Goal: Task Accomplishment & Management: Use online tool/utility

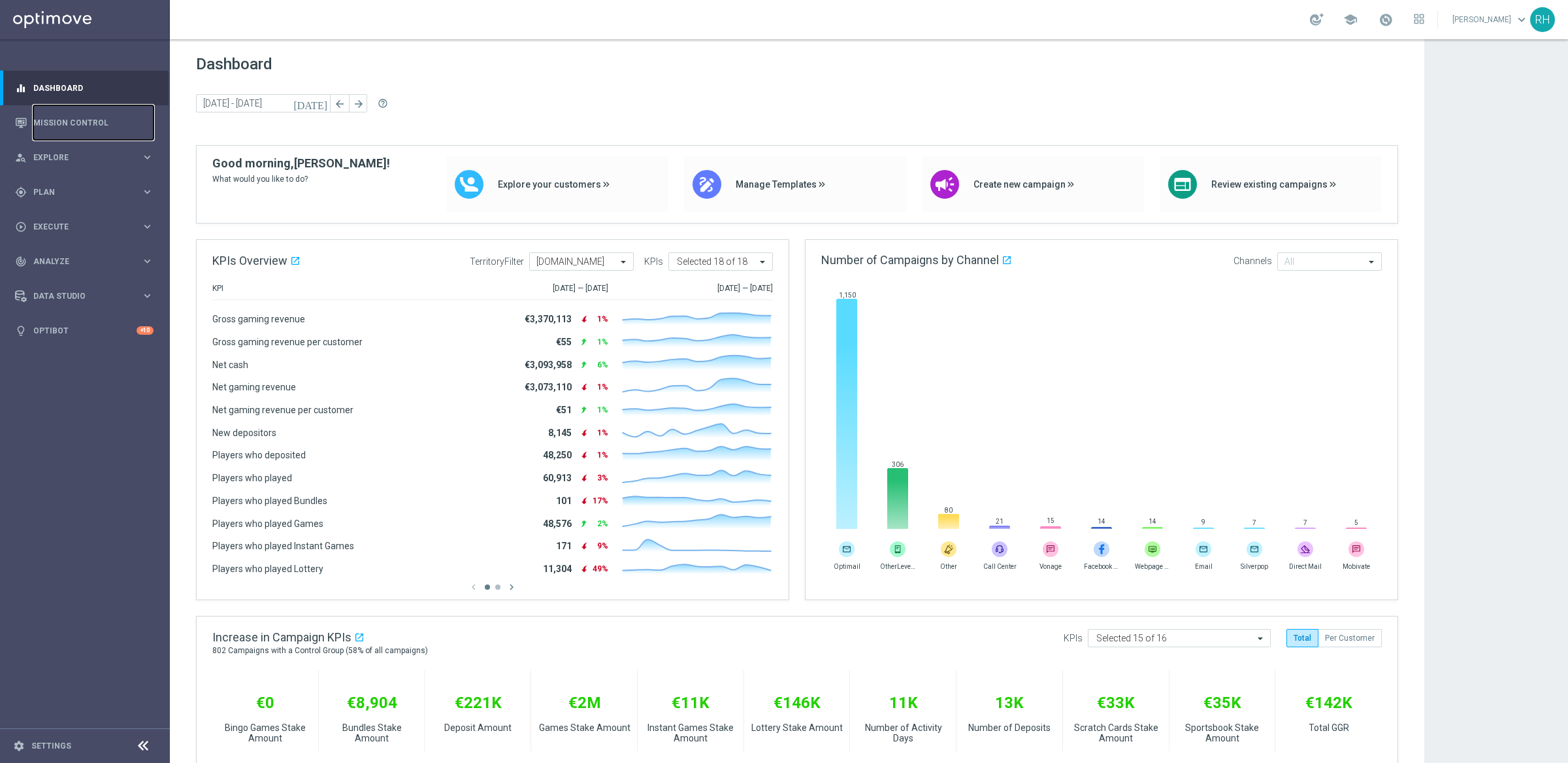
drag, startPoint x: 84, startPoint y: 122, endPoint x: 672, endPoint y: 56, distance: 591.7
click at [85, 121] on link "Mission Control" at bounding box center [93, 122] width 120 height 35
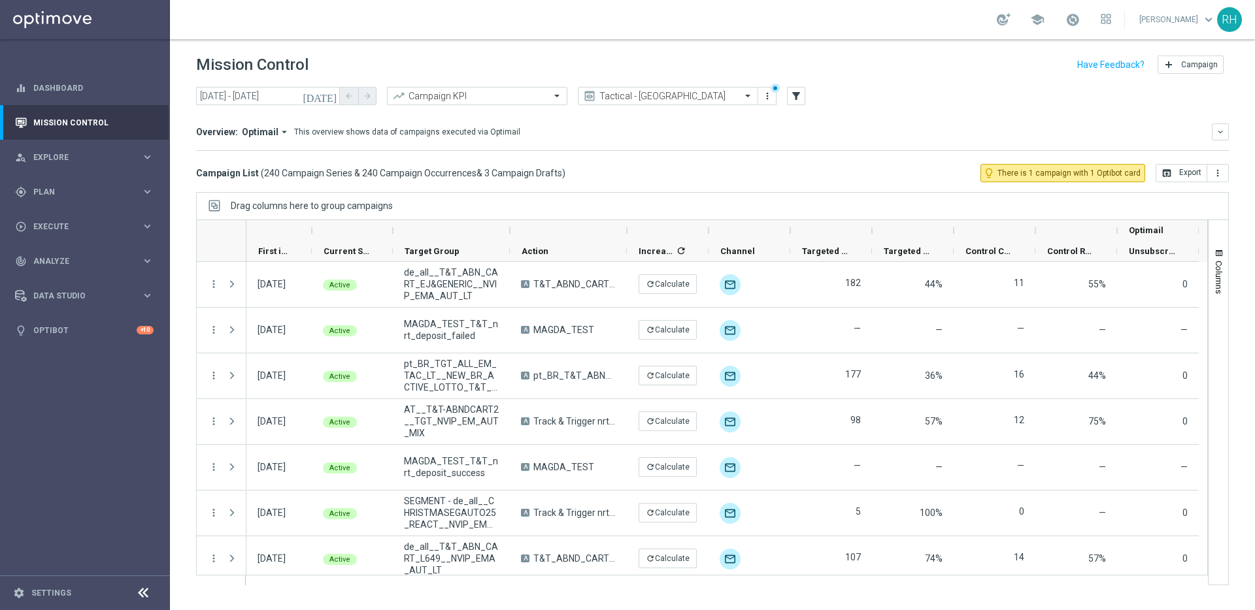
click at [943, 58] on div "Mission Control add Campaign" at bounding box center [712, 64] width 1032 height 25
click at [54, 224] on span "Execute" at bounding box center [87, 227] width 108 height 8
click at [78, 251] on link "Campaign Builder" at bounding box center [85, 253] width 102 height 10
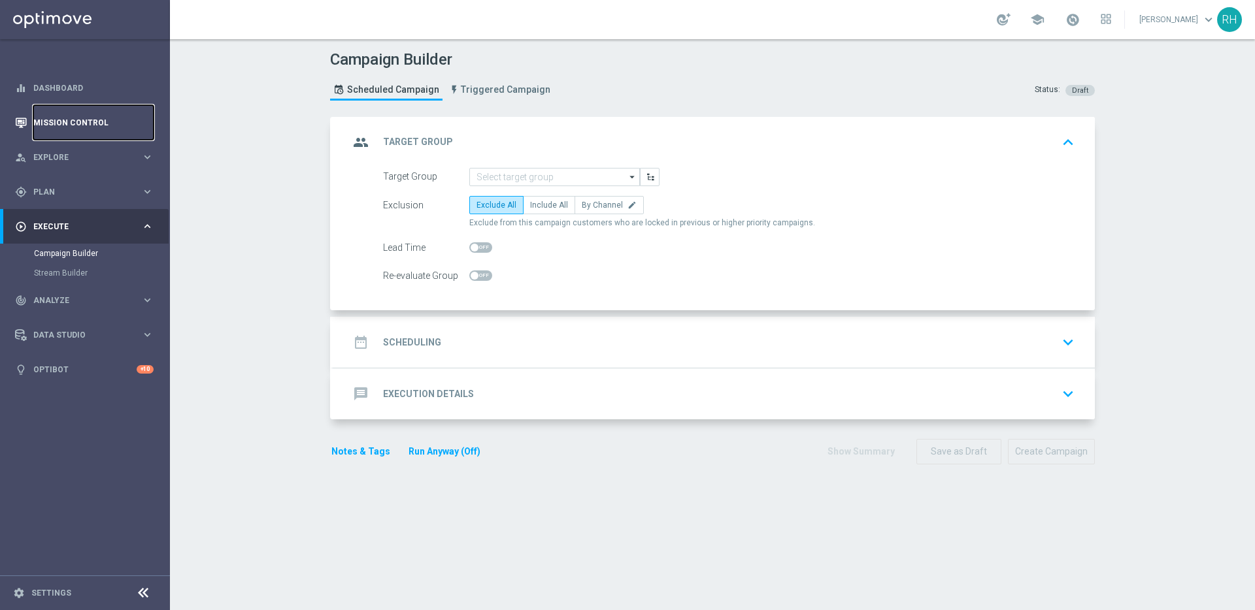
click at [105, 130] on link "Mission Control" at bounding box center [93, 122] width 120 height 35
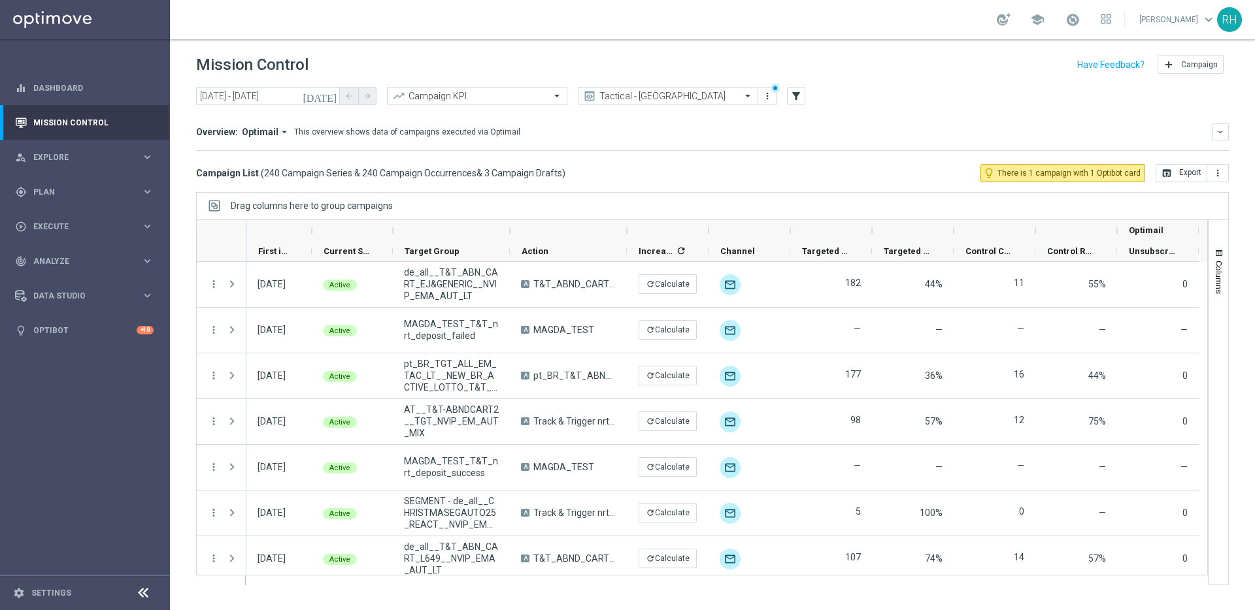
click at [330, 92] on icon "[DATE]" at bounding box center [320, 96] width 35 height 12
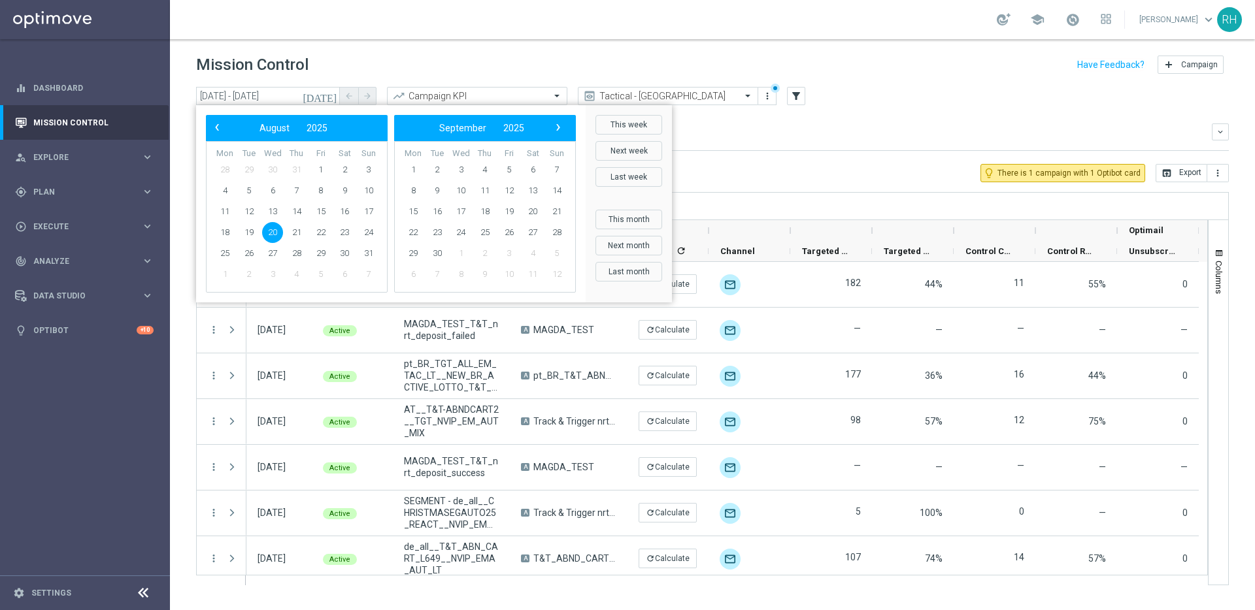
click at [333, 232] on td "23" at bounding box center [345, 232] width 24 height 21
click at [325, 232] on span "22" at bounding box center [320, 232] width 21 height 21
type input "[DATE] - [DATE]"
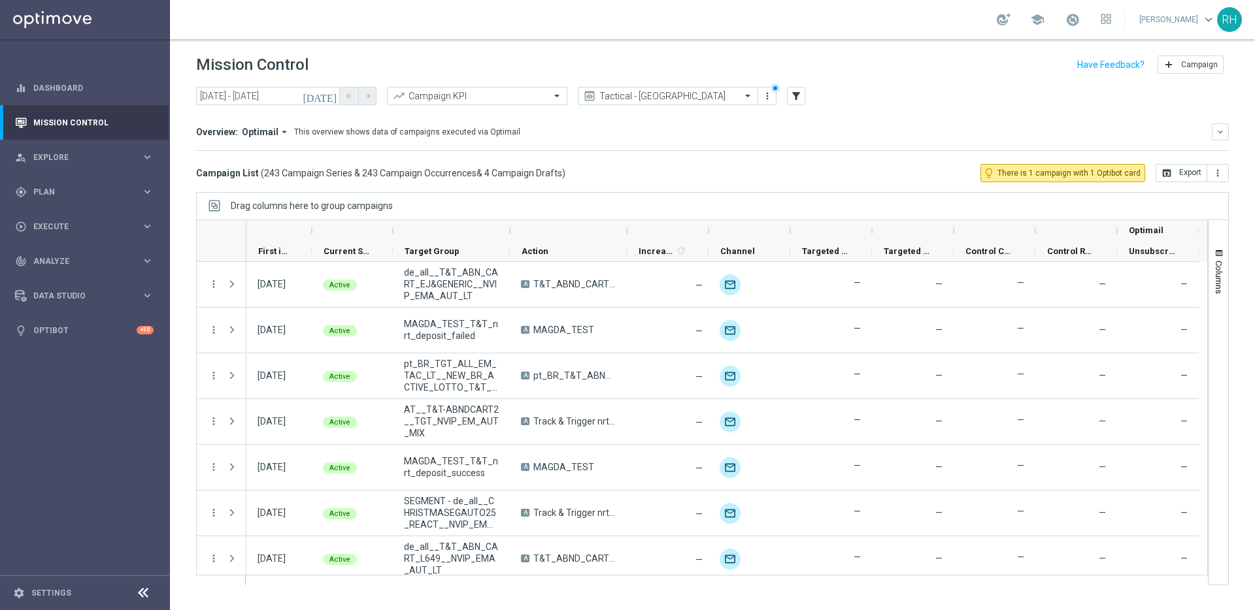
click at [330, 92] on icon "[DATE]" at bounding box center [320, 96] width 35 height 12
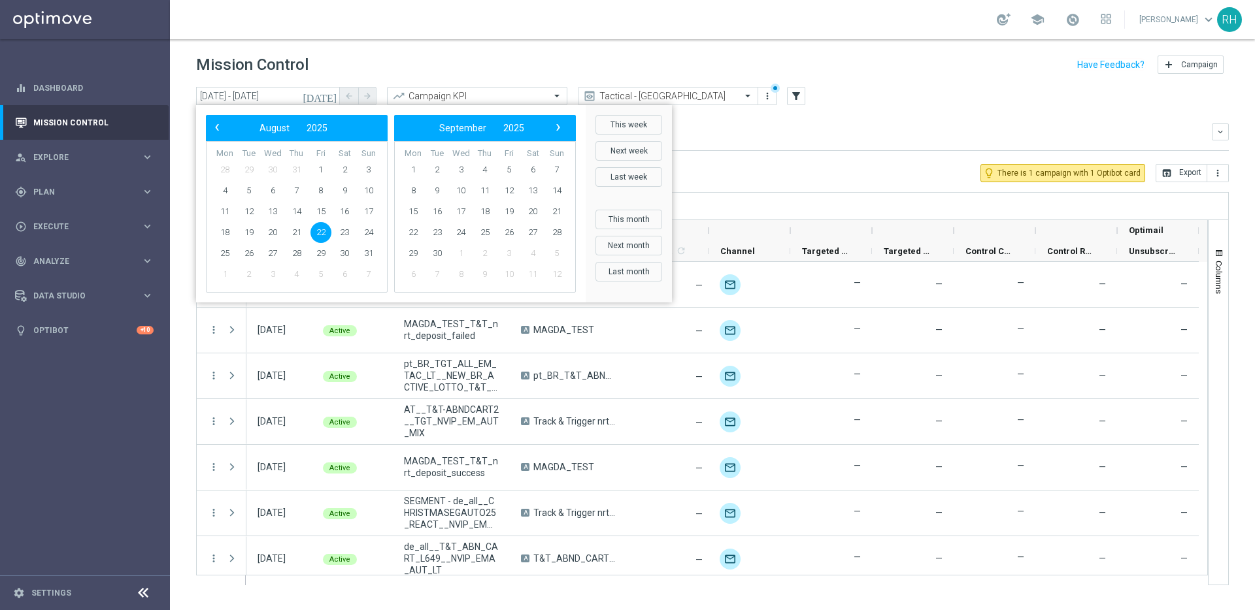
click at [893, 138] on div "Overview: Optimail arrow_drop_down This overview shows data of campaigns execut…" at bounding box center [712, 132] width 1032 height 17
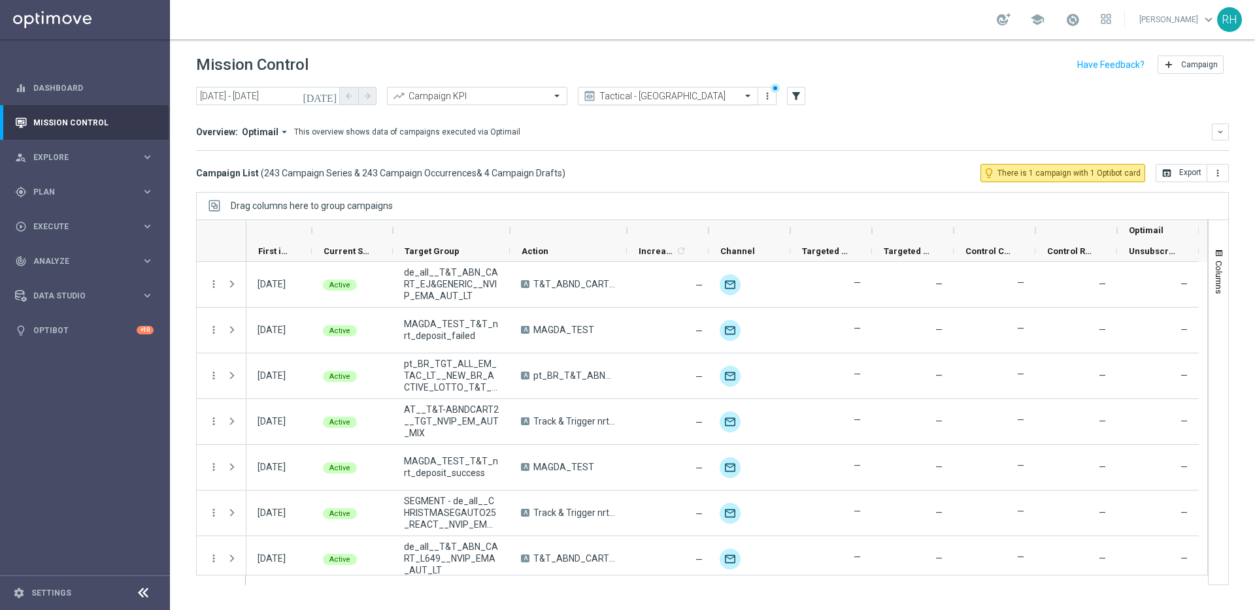
click at [605, 97] on input "text" at bounding box center [655, 96] width 140 height 11
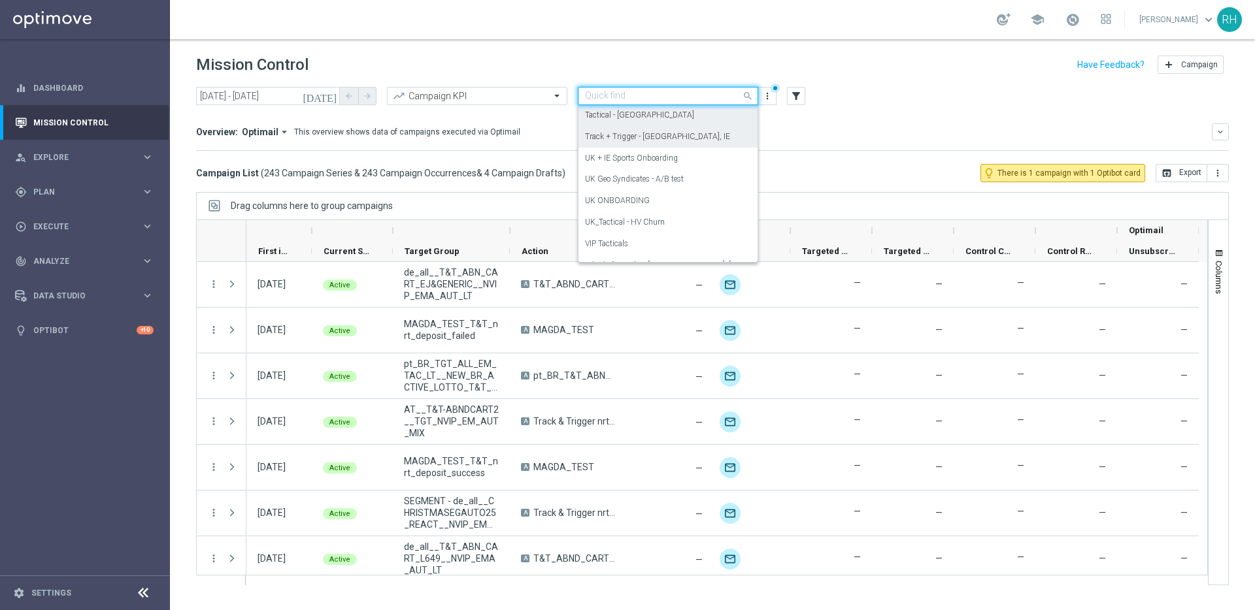
click at [605, 142] on div "Track + Trigger - [GEOGRAPHIC_DATA], IE" at bounding box center [668, 137] width 166 height 22
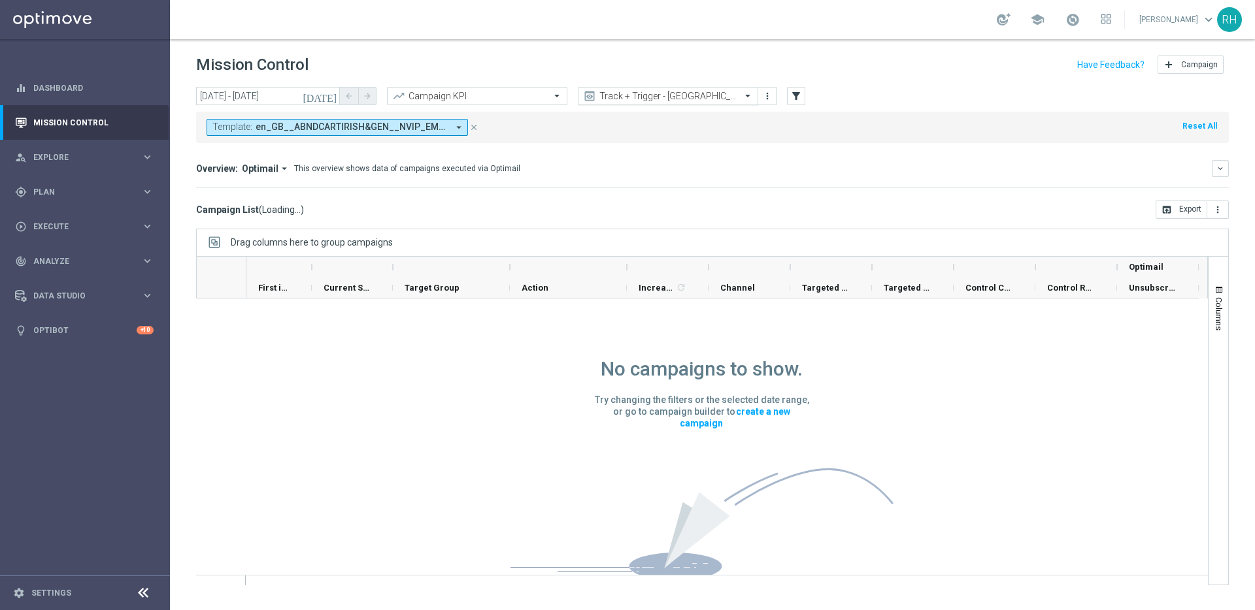
click at [616, 97] on input "text" at bounding box center [655, 96] width 140 height 11
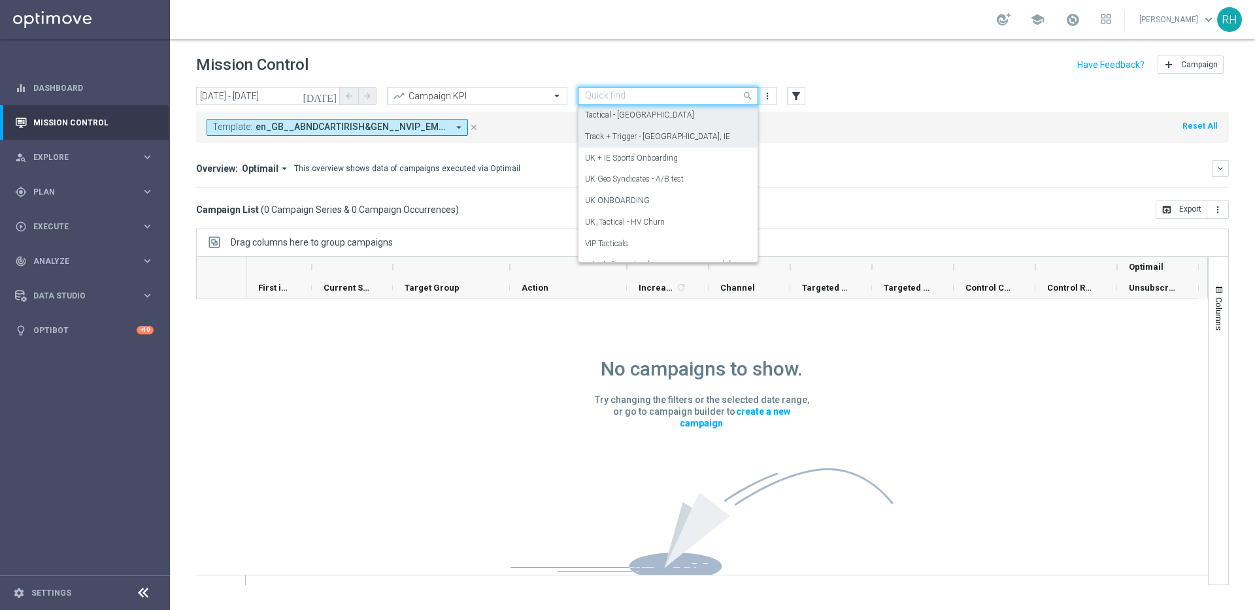
click at [618, 120] on label "Tactical - [GEOGRAPHIC_DATA]" at bounding box center [639, 115] width 109 height 11
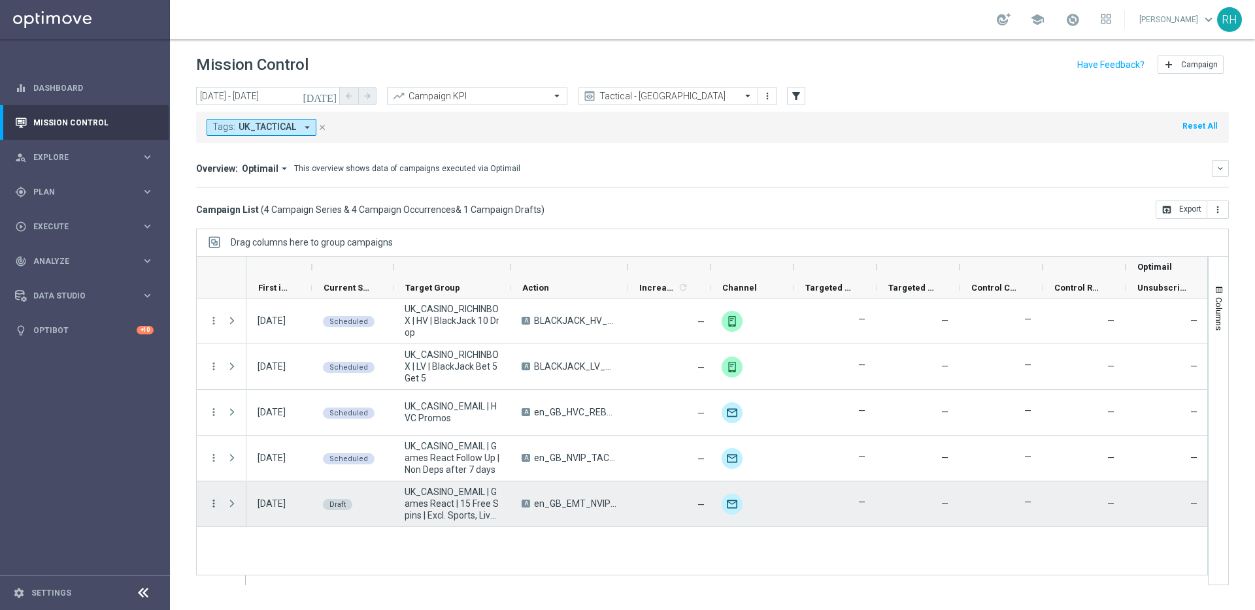
click at [217, 505] on icon "more_vert" at bounding box center [214, 504] width 12 height 12
click at [250, 548] on div "edit Edit" at bounding box center [293, 555] width 147 height 18
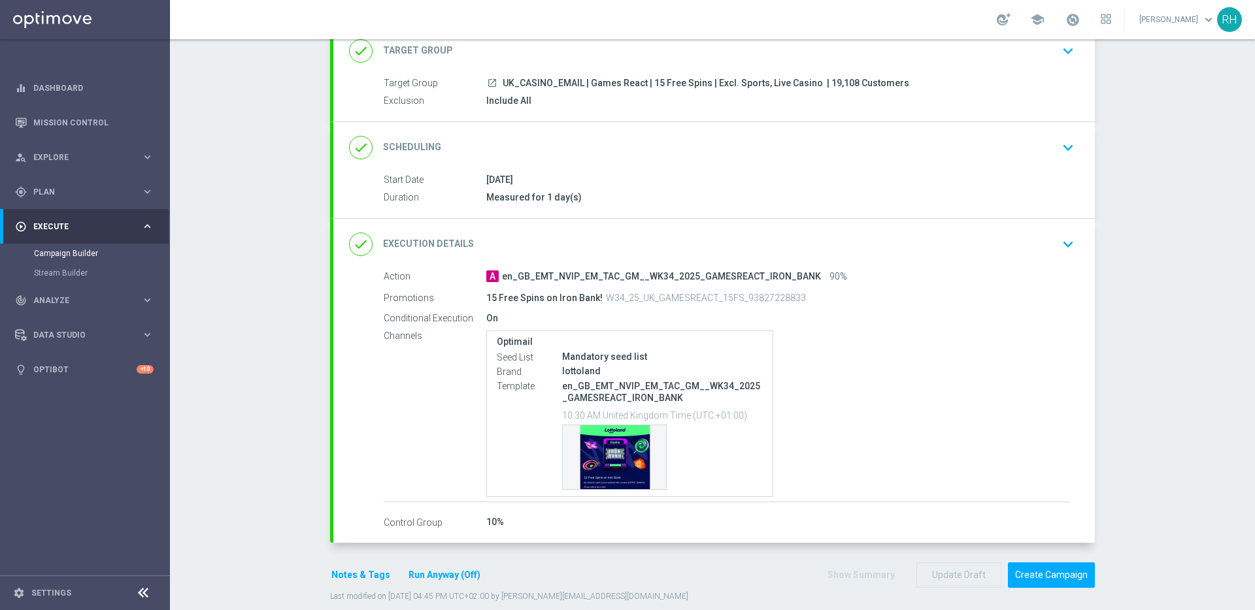
scroll to position [110, 0]
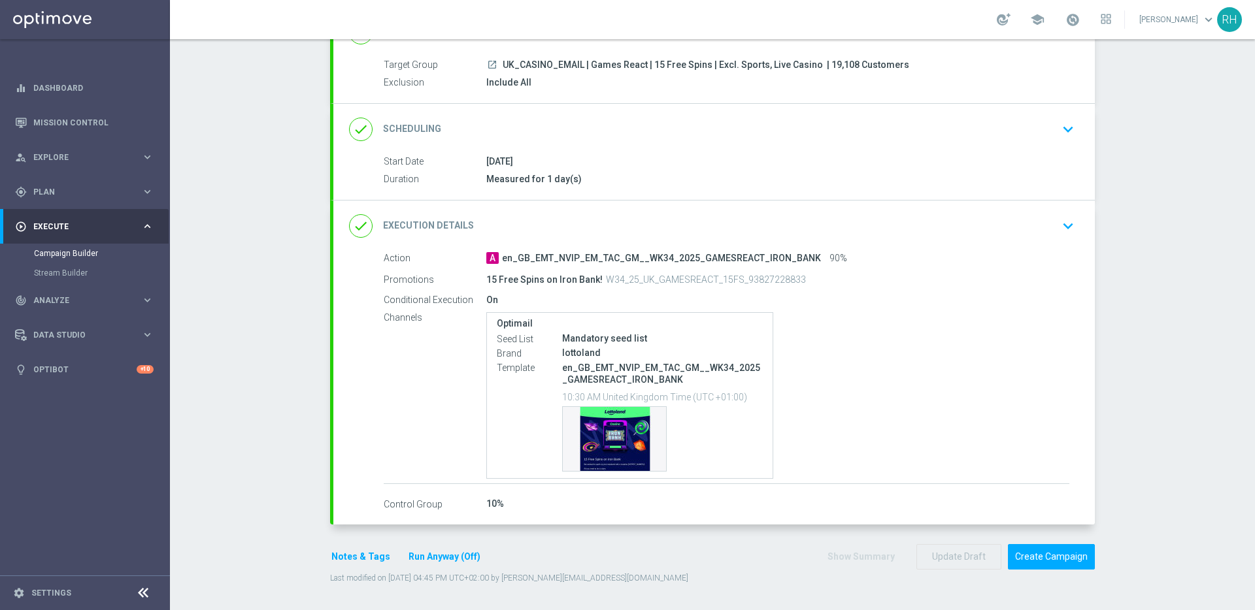
click at [287, 410] on div "Campaign Builder Scheduled Campaign Triggered Campaign Status: Draft done Targe…" at bounding box center [712, 324] width 1085 height 571
click at [1067, 219] on icon "keyboard_arrow_down" at bounding box center [1068, 226] width 20 height 20
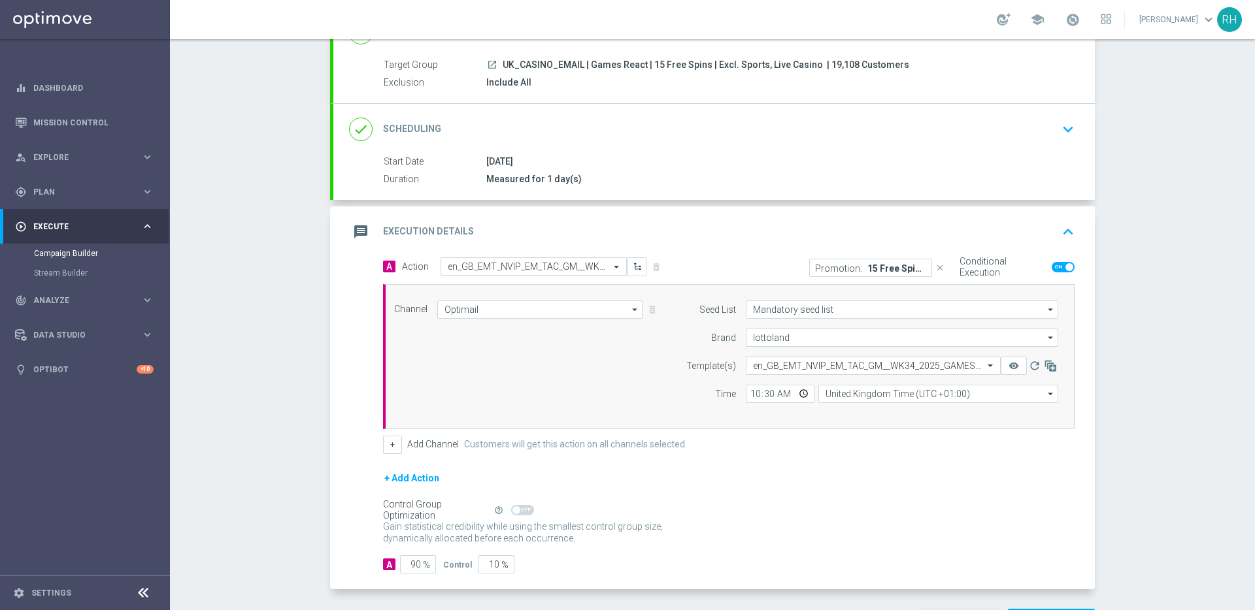
click at [1068, 222] on icon "keyboard_arrow_up" at bounding box center [1068, 232] width 20 height 20
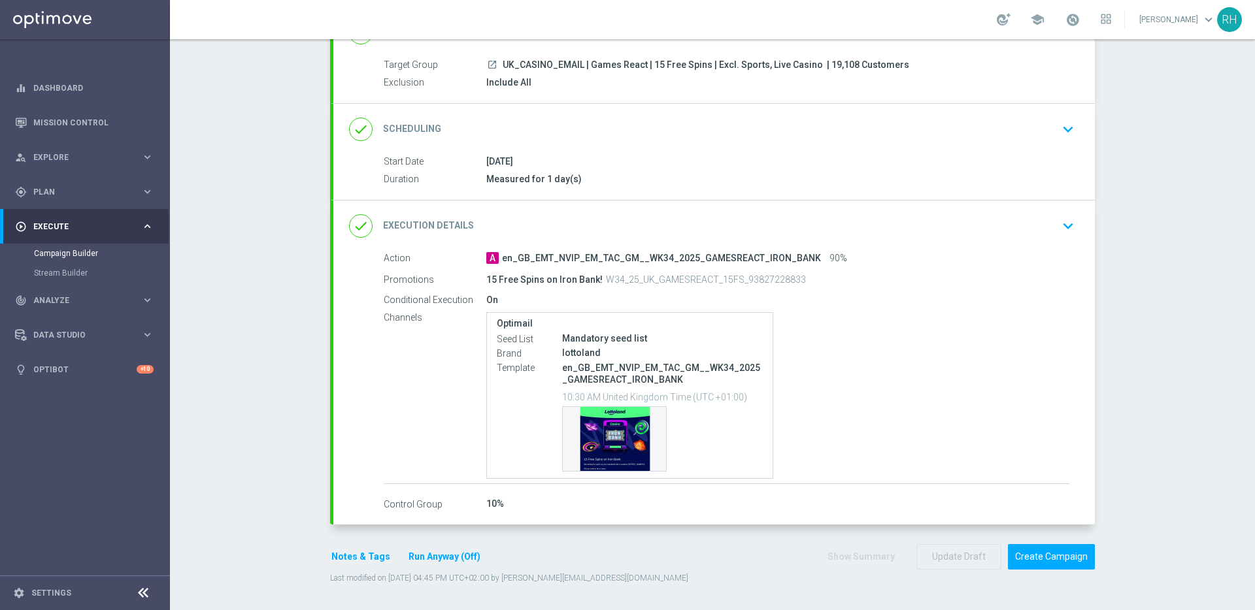
click at [355, 561] on button "Notes & Tags" at bounding box center [360, 557] width 61 height 16
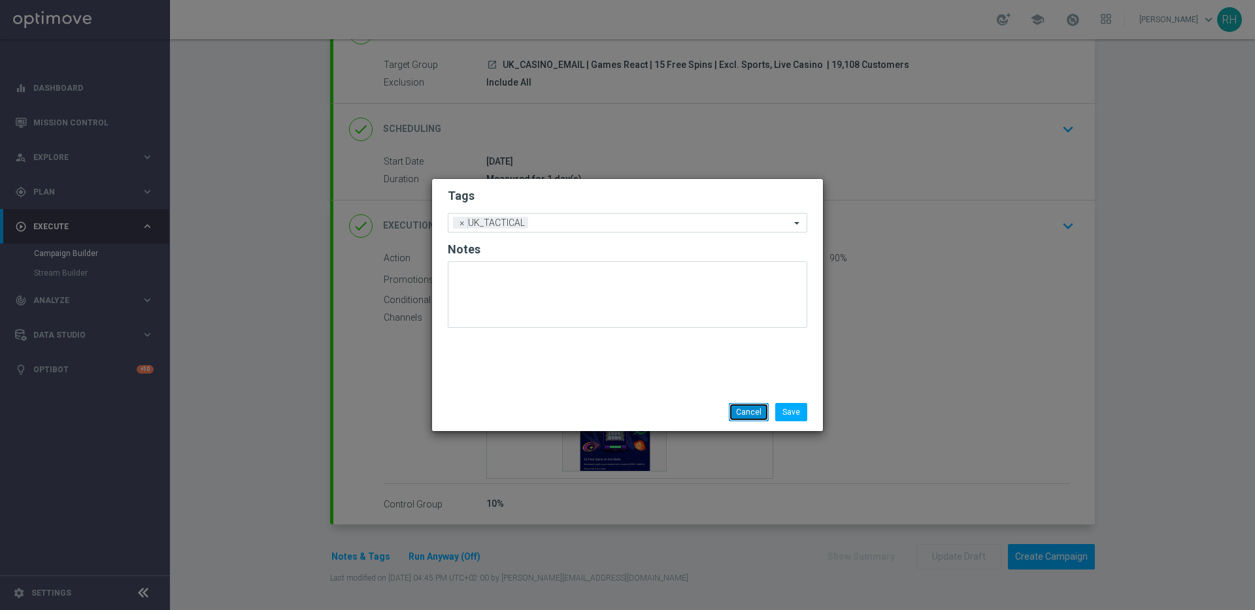
click at [750, 420] on button "Cancel" at bounding box center [749, 412] width 40 height 18
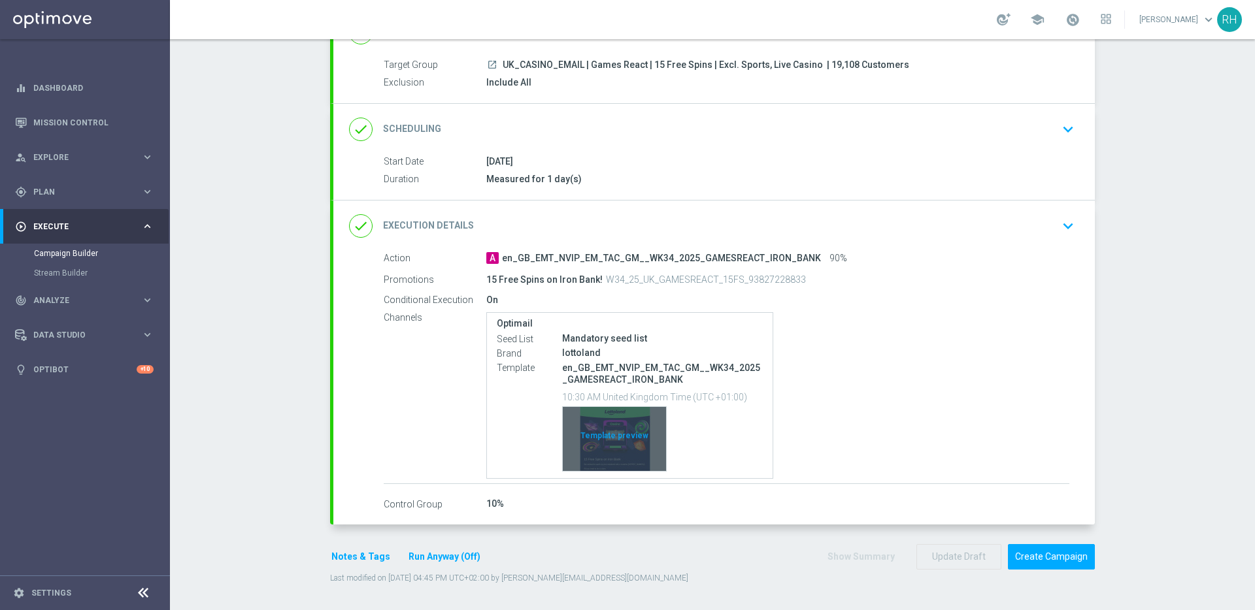
click at [623, 428] on div "Template preview" at bounding box center [614, 439] width 103 height 64
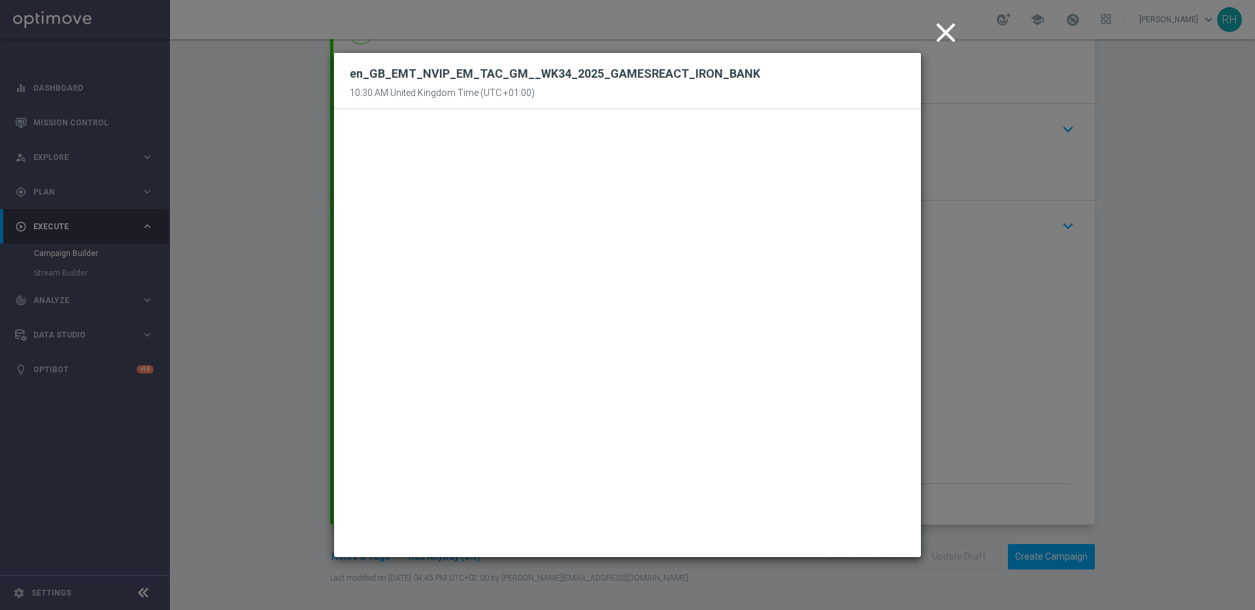
click at [940, 25] on icon "close" at bounding box center [945, 32] width 33 height 33
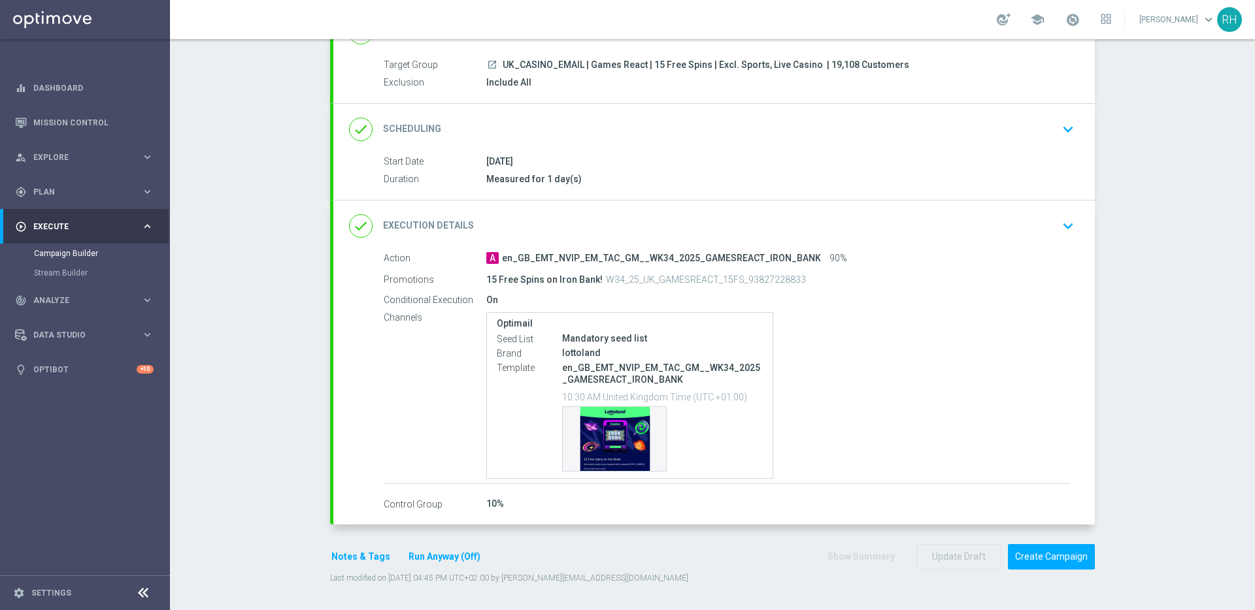
click at [366, 558] on button "Notes & Tags" at bounding box center [360, 557] width 61 height 16
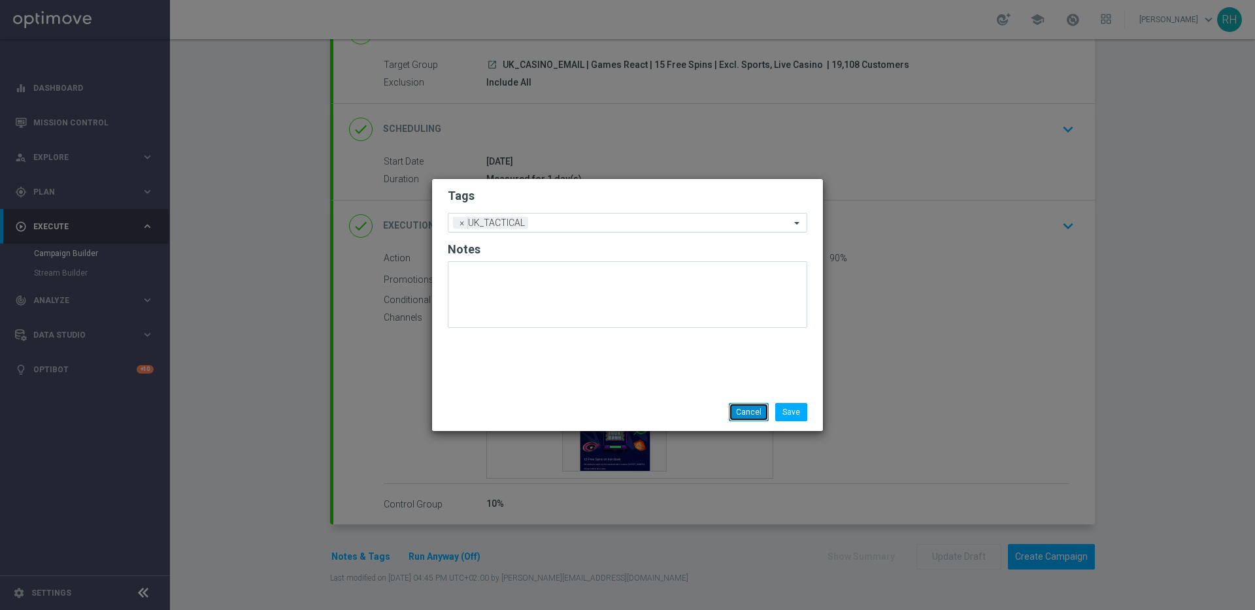
click at [751, 414] on button "Cancel" at bounding box center [749, 412] width 40 height 18
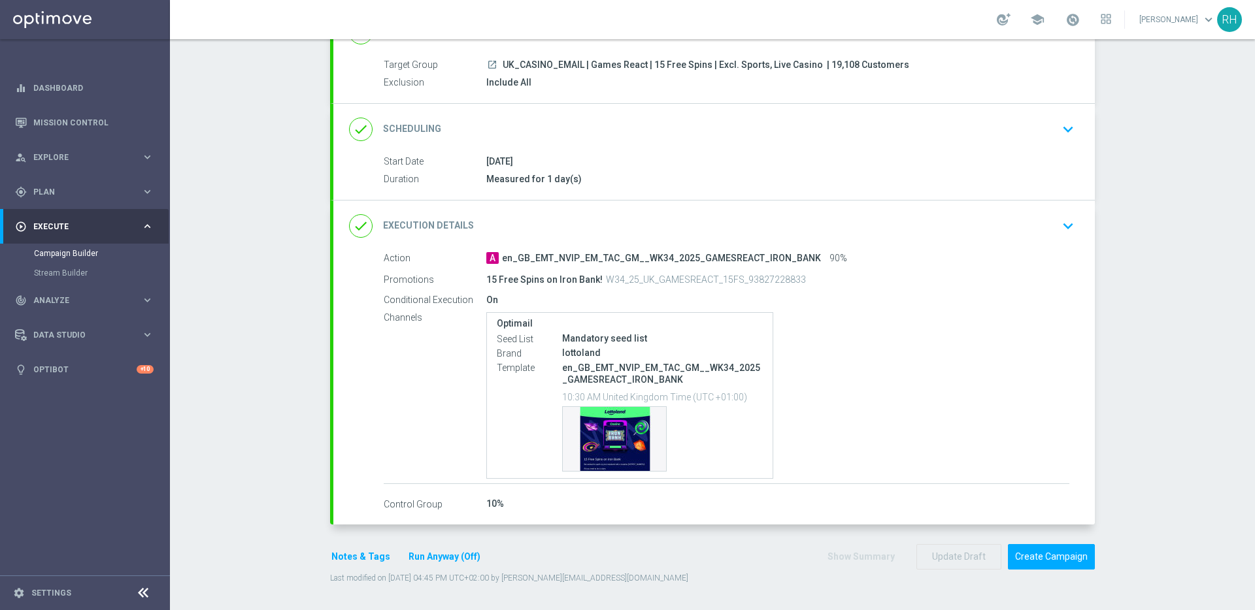
click at [1069, 219] on icon "keyboard_arrow_down" at bounding box center [1068, 226] width 20 height 20
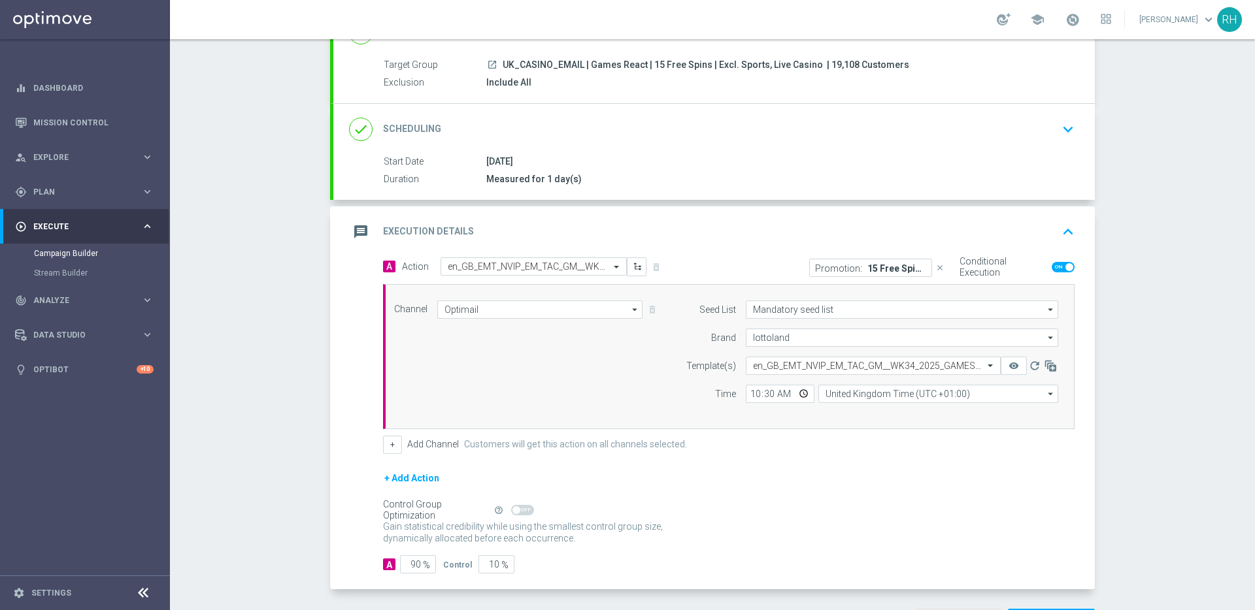
scroll to position [174, 0]
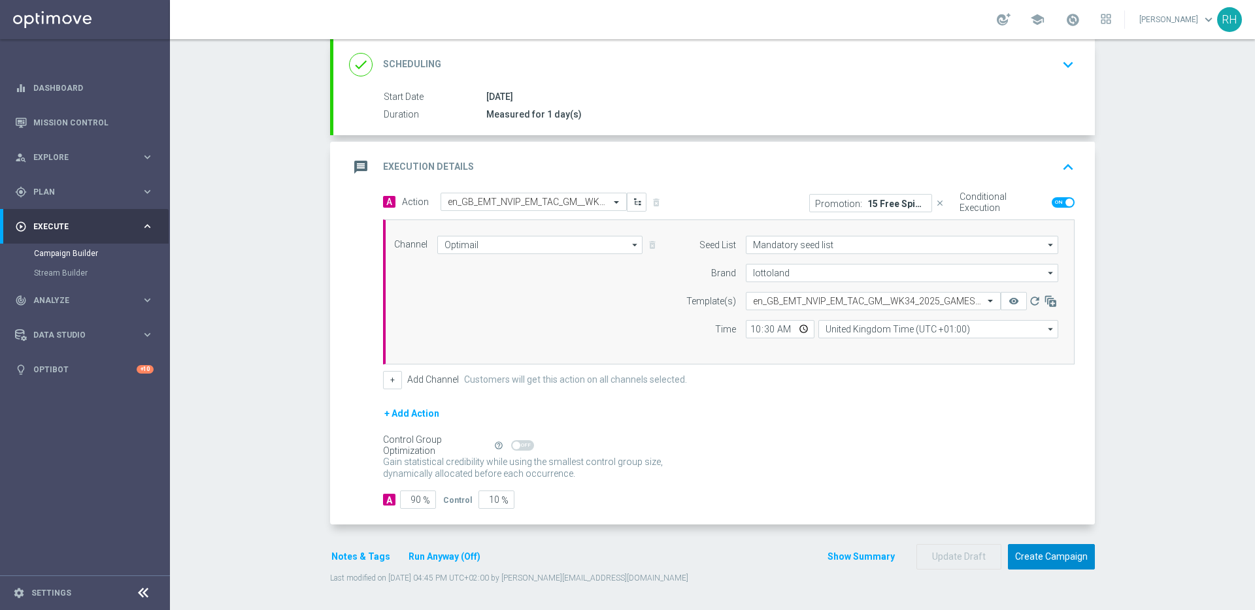
click at [1071, 544] on button "Create Campaign" at bounding box center [1051, 556] width 87 height 25
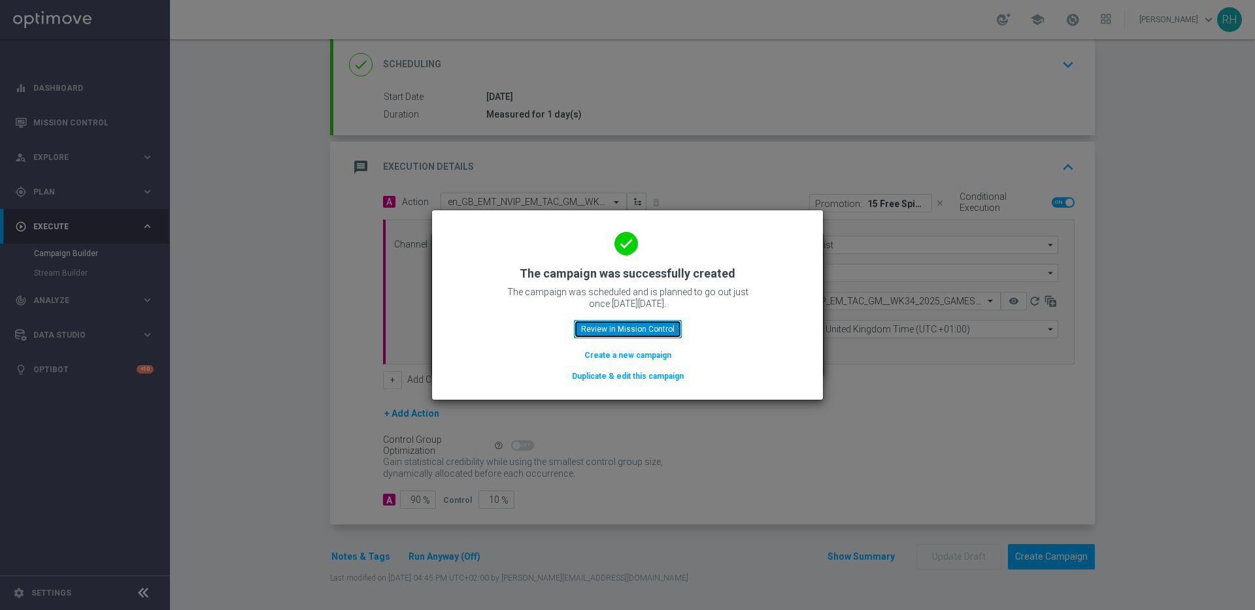
click at [657, 327] on button "Review in Mission Control" at bounding box center [628, 329] width 108 height 18
